Goal: Transaction & Acquisition: Purchase product/service

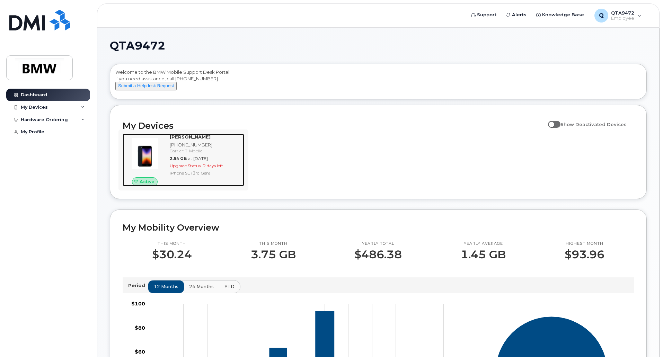
click at [214, 168] on span "2 days left" at bounding box center [213, 165] width 20 height 5
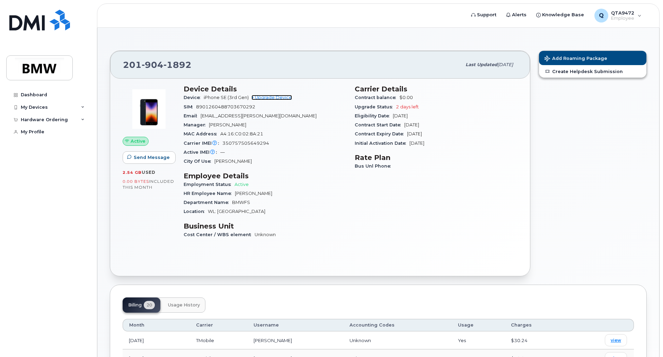
click at [281, 97] on link "+ Upgrade Device" at bounding box center [271, 97] width 41 height 5
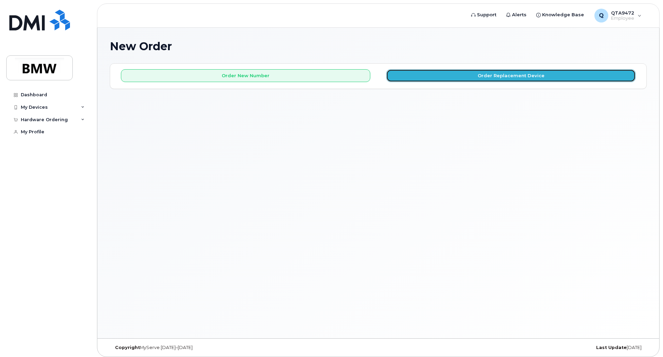
click at [452, 76] on button "Order Replacement Device" at bounding box center [510, 75] width 249 height 13
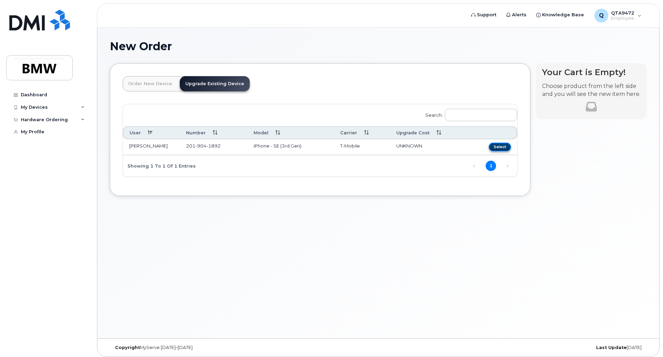
click at [497, 146] on button "Select" at bounding box center [500, 147] width 22 height 9
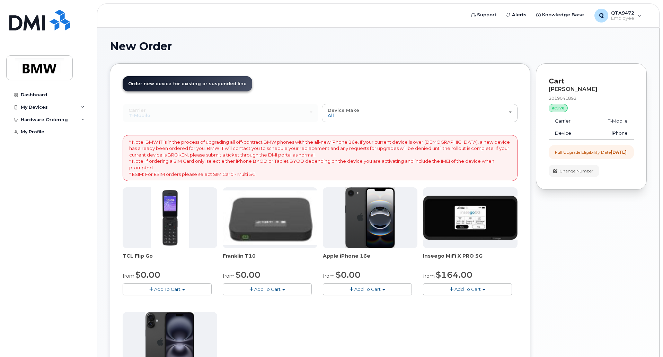
click at [599, 288] on div "Your Cart is Empty! Choose product from the left side and you will see the new …" at bounding box center [591, 269] width 111 height 413
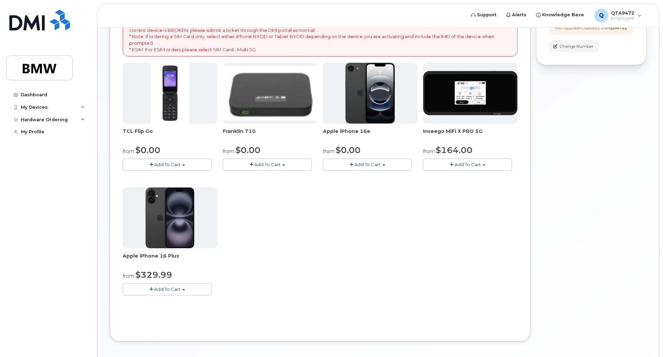
scroll to position [111, 0]
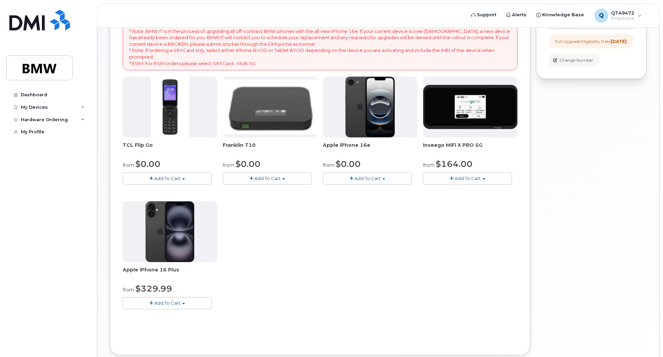
click at [569, 261] on div "Your Cart is Empty! Choose product from the left side and you will see the new …" at bounding box center [591, 159] width 111 height 413
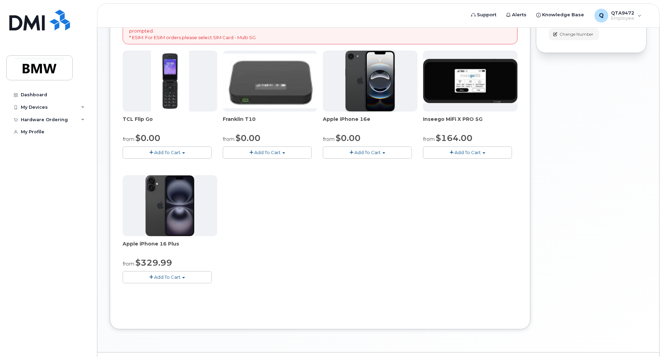
scroll to position [139, 0]
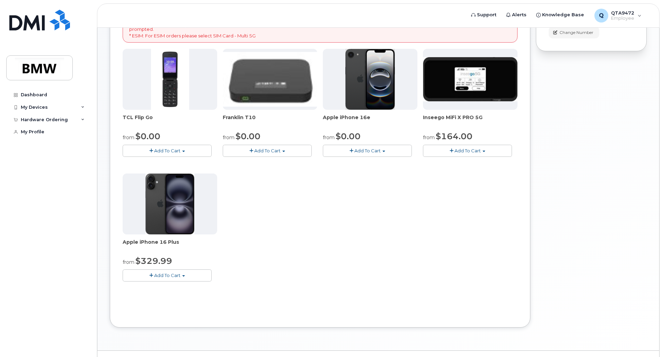
click at [166, 273] on span "Add To Cart" at bounding box center [167, 276] width 26 height 6
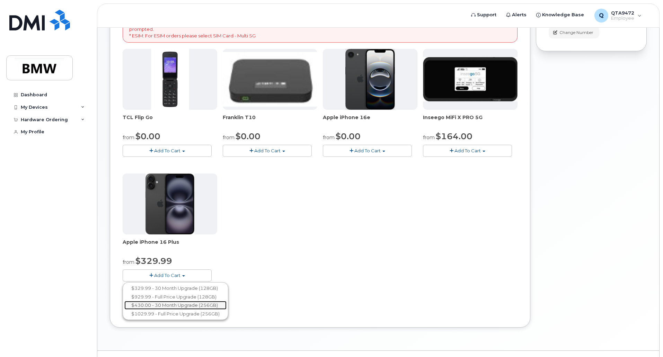
click at [177, 305] on link "$430.00 - 30 Month Upgrade (256GB)" at bounding box center [175, 305] width 102 height 9
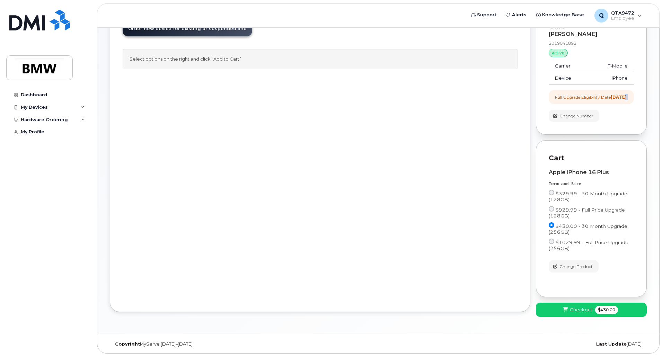
drag, startPoint x: 660, startPoint y: 118, endPoint x: 662, endPoint y: 90, distance: 27.7
click at [662, 90] on body "Support Alerts Knowledge Base Q QTA9472 Employee English Français Sign out Dash…" at bounding box center [331, 151] width 663 height 412
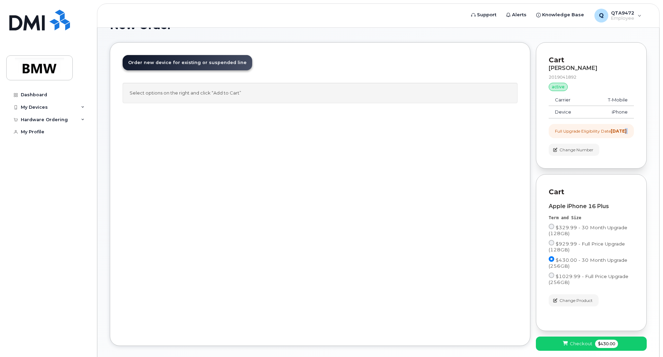
scroll to position [19, 0]
